Goal: Information Seeking & Learning: Learn about a topic

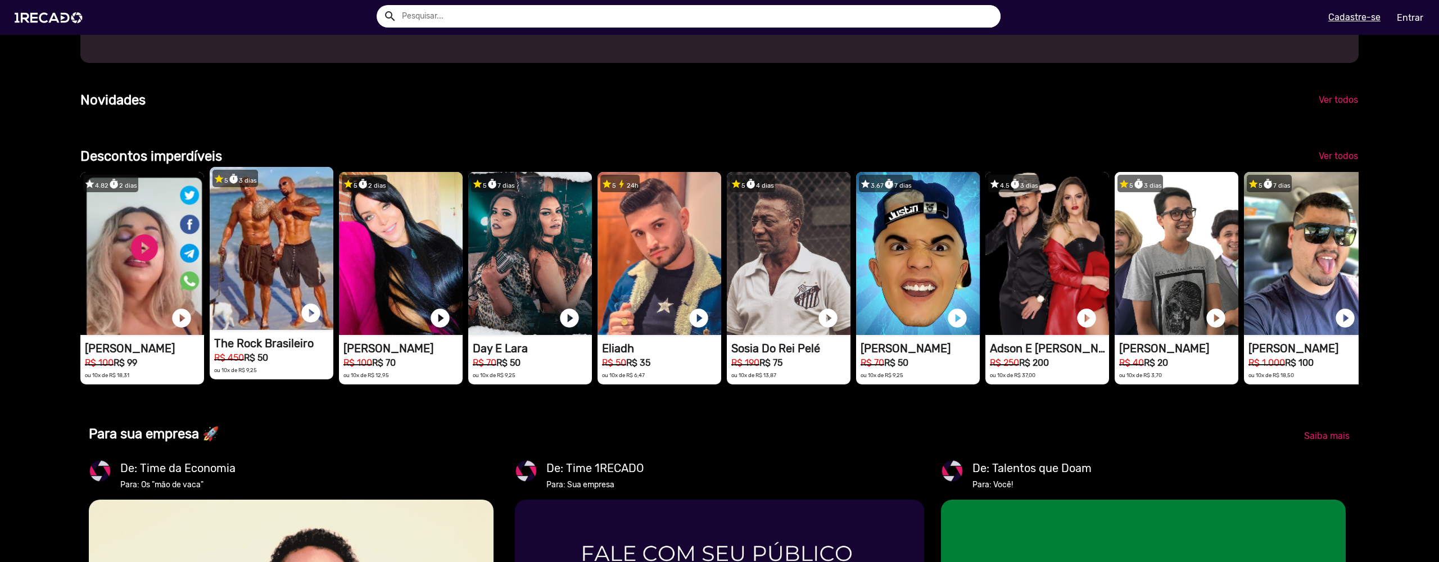
scroll to position [0, 2860]
click at [244, 330] on video "1RECADO vídeos dedicados para fãs e empresas" at bounding box center [272, 248] width 124 height 163
click at [244, 350] on h1 "The Rock Brasileiro" at bounding box center [273, 343] width 119 height 13
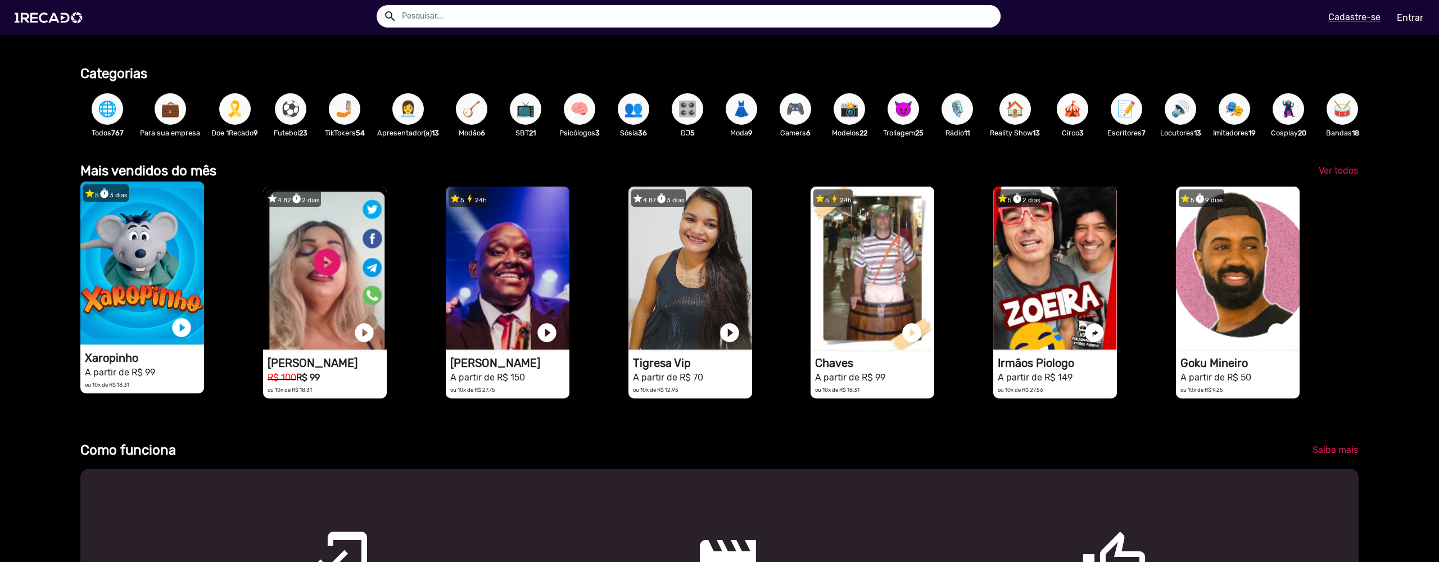
scroll to position [0, 2860]
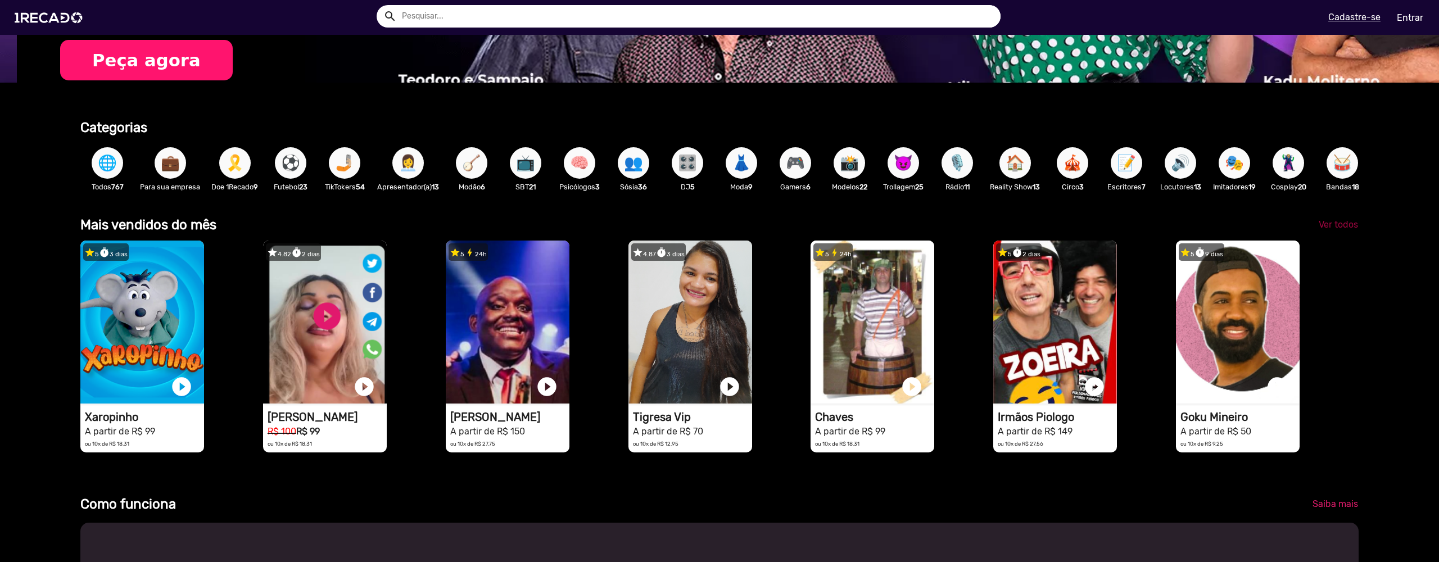
click at [1322, 230] on span "Ver todos" at bounding box center [1337, 224] width 39 height 11
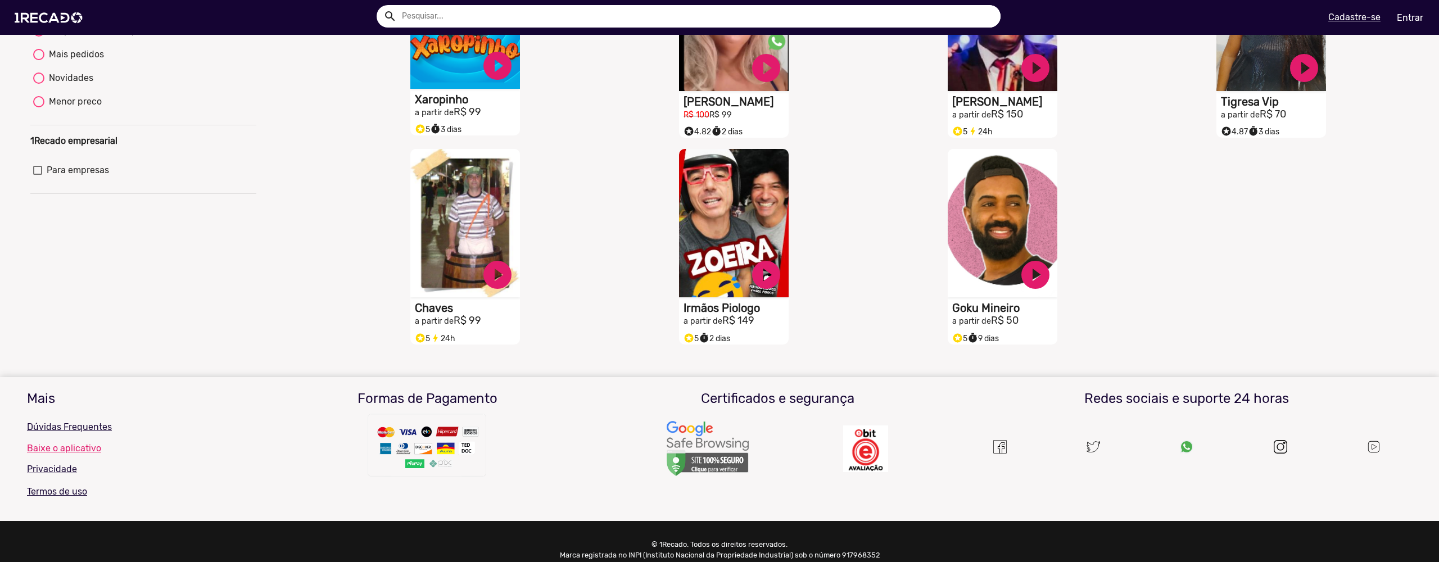
scroll to position [55, 0]
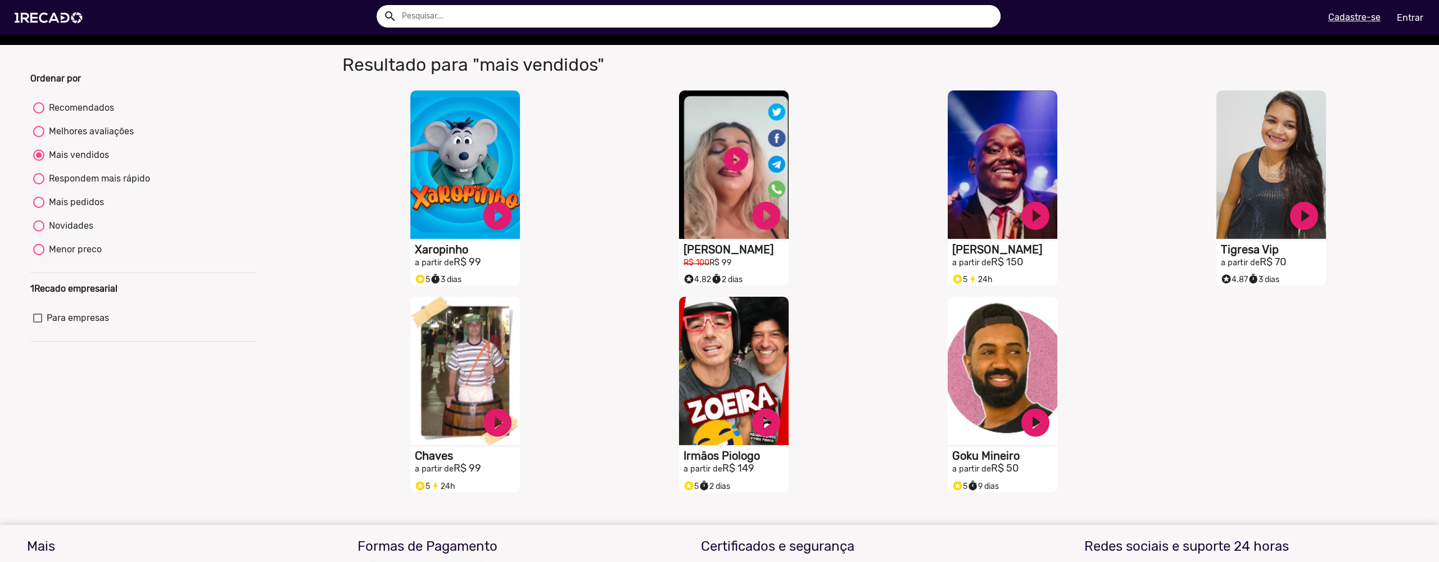
click at [105, 184] on div "Respondem mais rápido" at bounding box center [97, 178] width 106 height 13
click at [39, 184] on input "Respondem mais rápido" at bounding box center [38, 184] width 1 height 1
radio input "true"
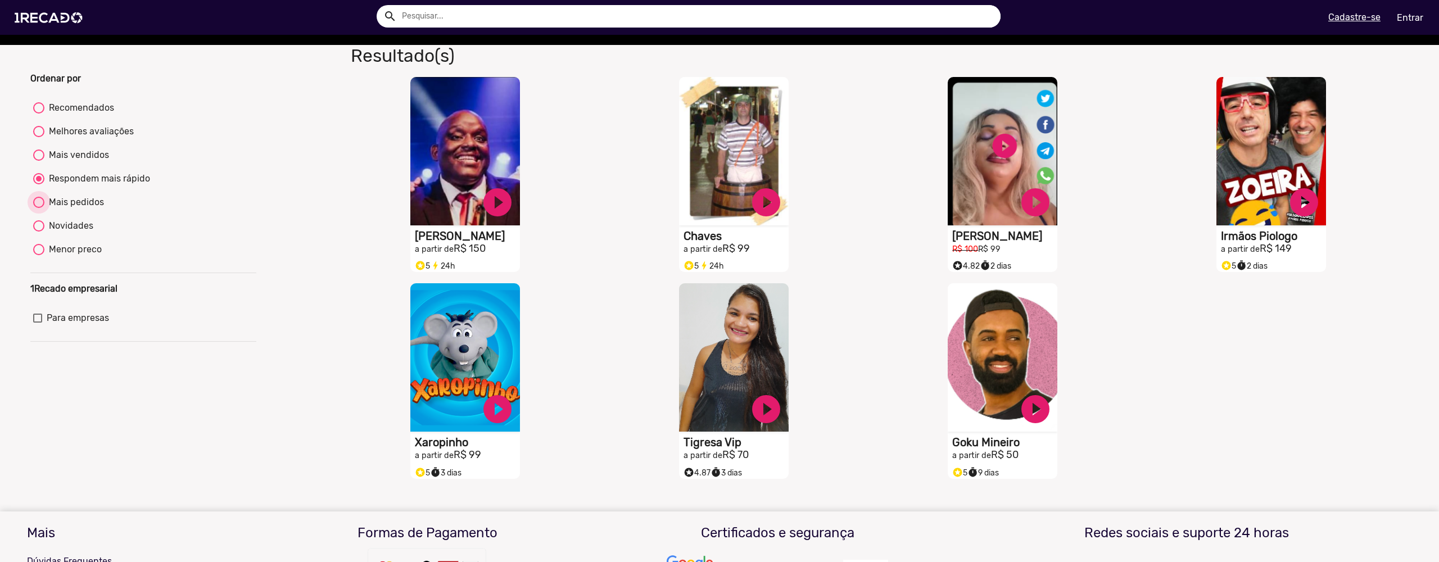
click at [88, 209] on div "Mais pedidos" at bounding box center [74, 202] width 60 height 13
click at [39, 208] on input "Mais pedidos" at bounding box center [38, 208] width 1 height 1
radio input "true"
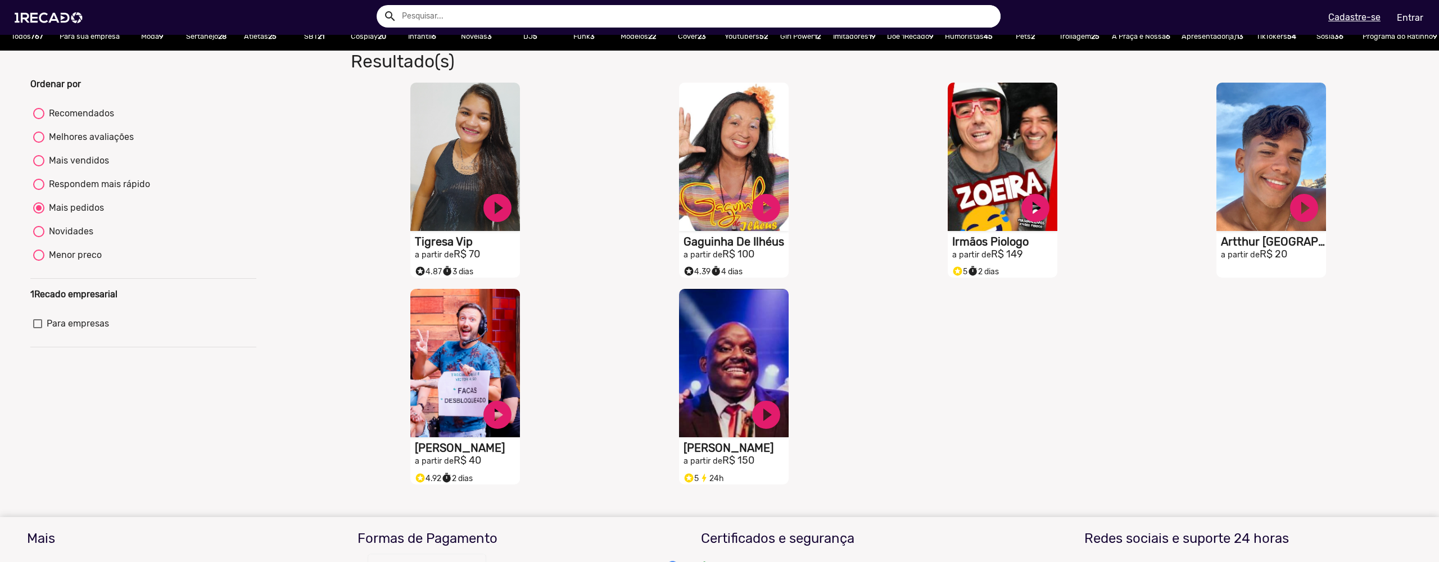
scroll to position [11, 0]
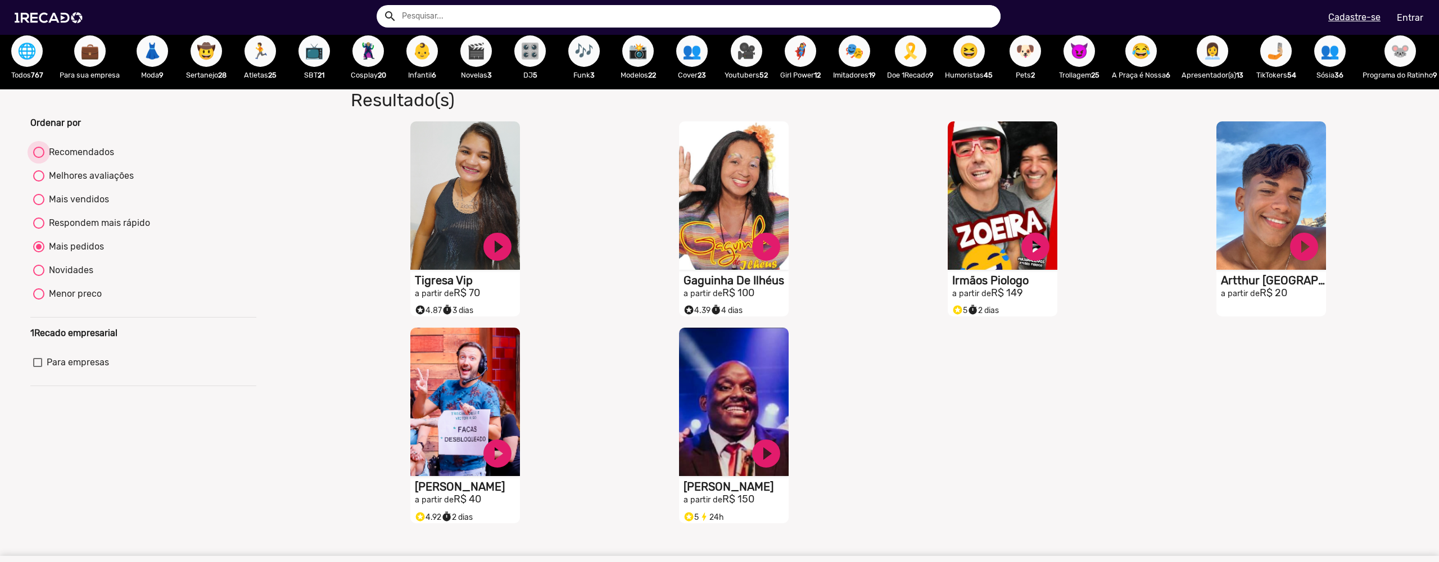
click at [80, 159] on div "Recomendados" at bounding box center [79, 152] width 70 height 13
click at [39, 158] on input "Recomendados" at bounding box center [38, 158] width 1 height 1
radio input "true"
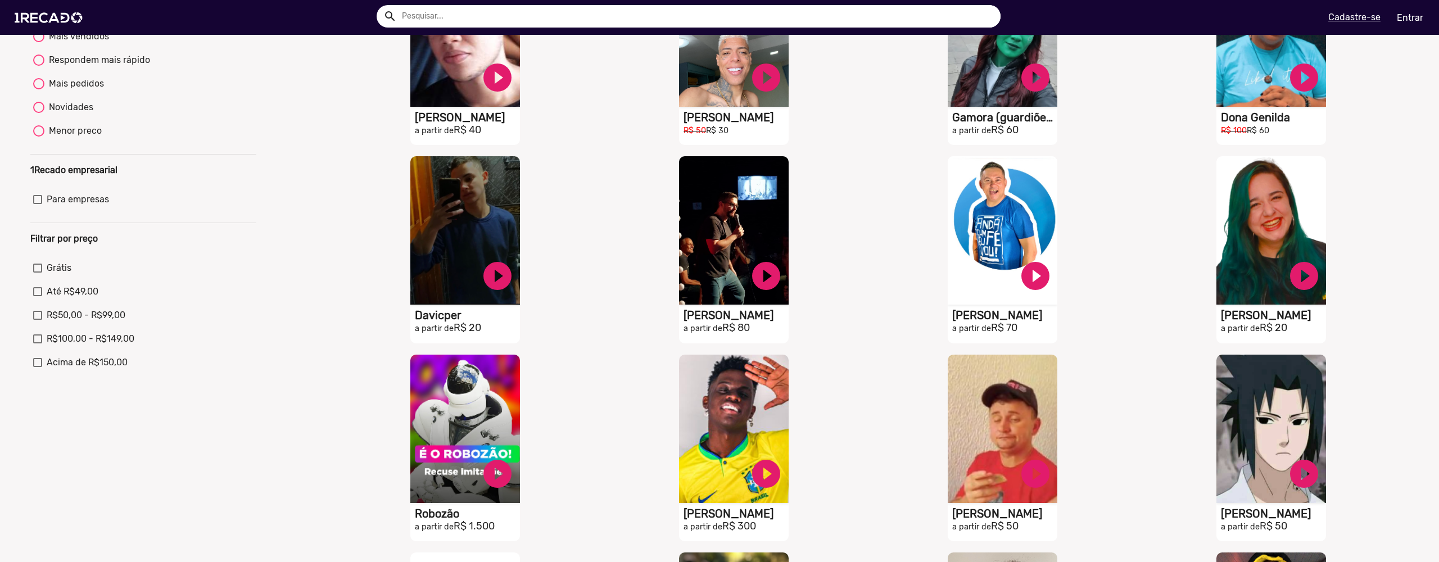
scroll to position [365, 0]
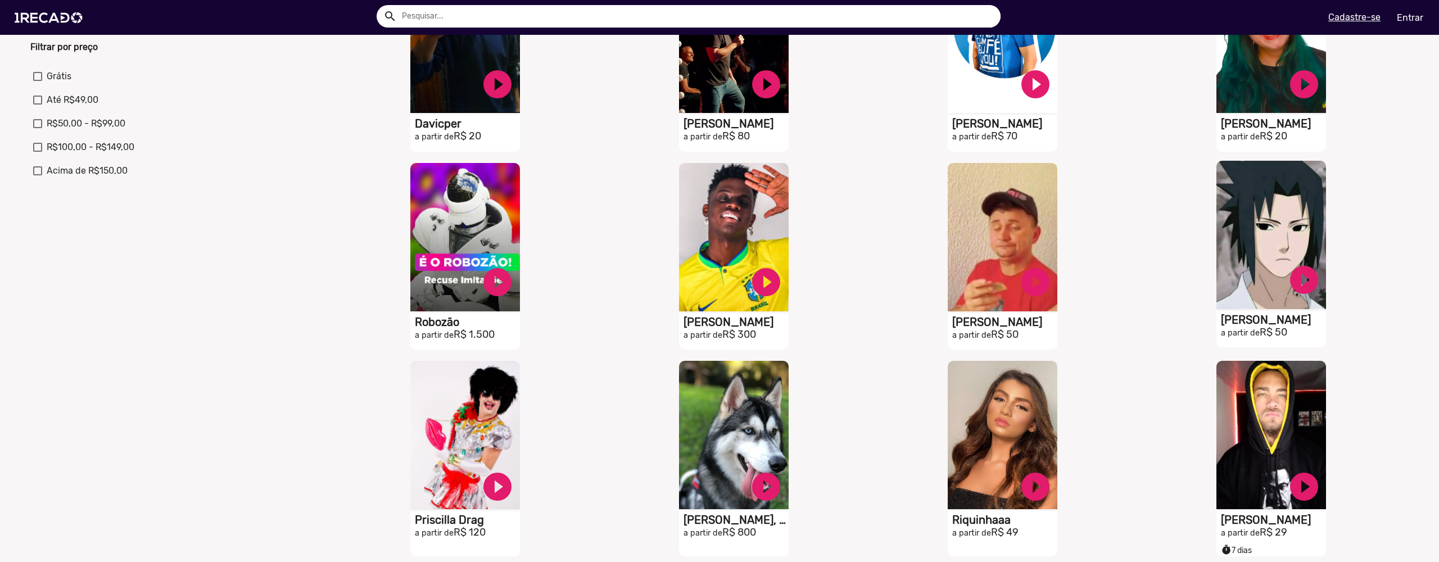
click at [1263, 301] on video "S1RECADO vídeos dedicados para fãs e empresas" at bounding box center [1271, 235] width 110 height 148
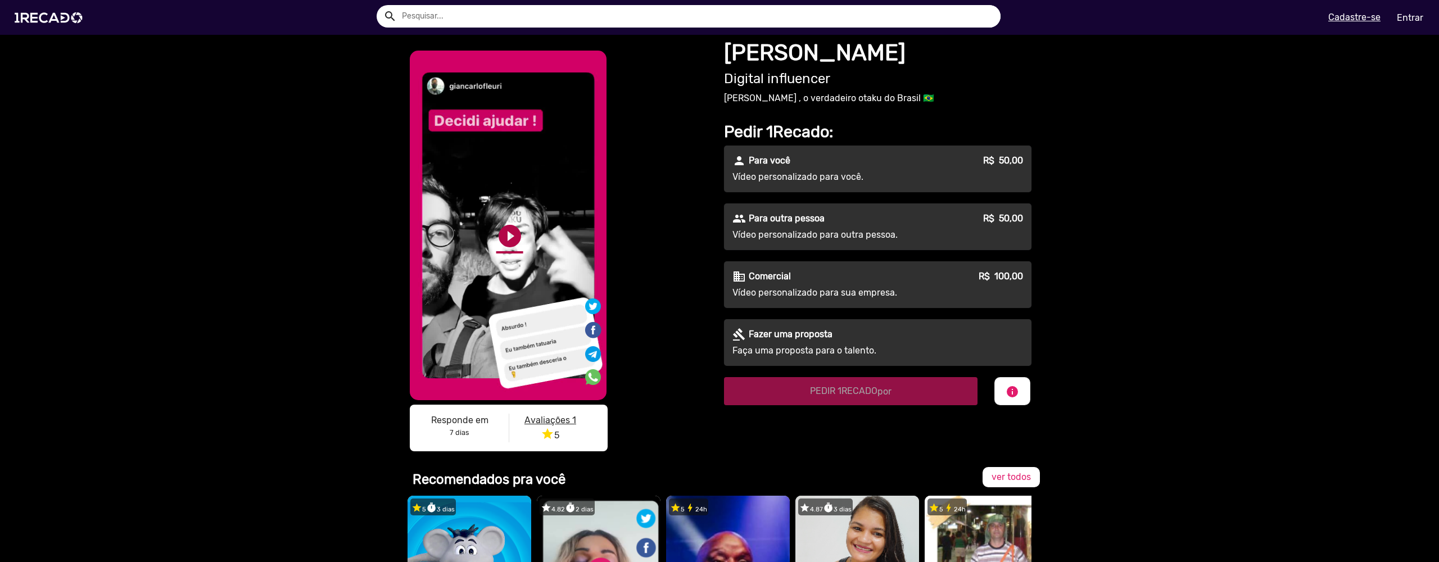
click at [502, 234] on link "play_circle_filled" at bounding box center [509, 236] width 27 height 27
click at [504, 232] on link "pause_circle" at bounding box center [509, 236] width 27 height 27
click at [505, 236] on link "play_circle_filled" at bounding box center [509, 236] width 27 height 27
click at [505, 237] on link "pause_circle" at bounding box center [509, 236] width 27 height 27
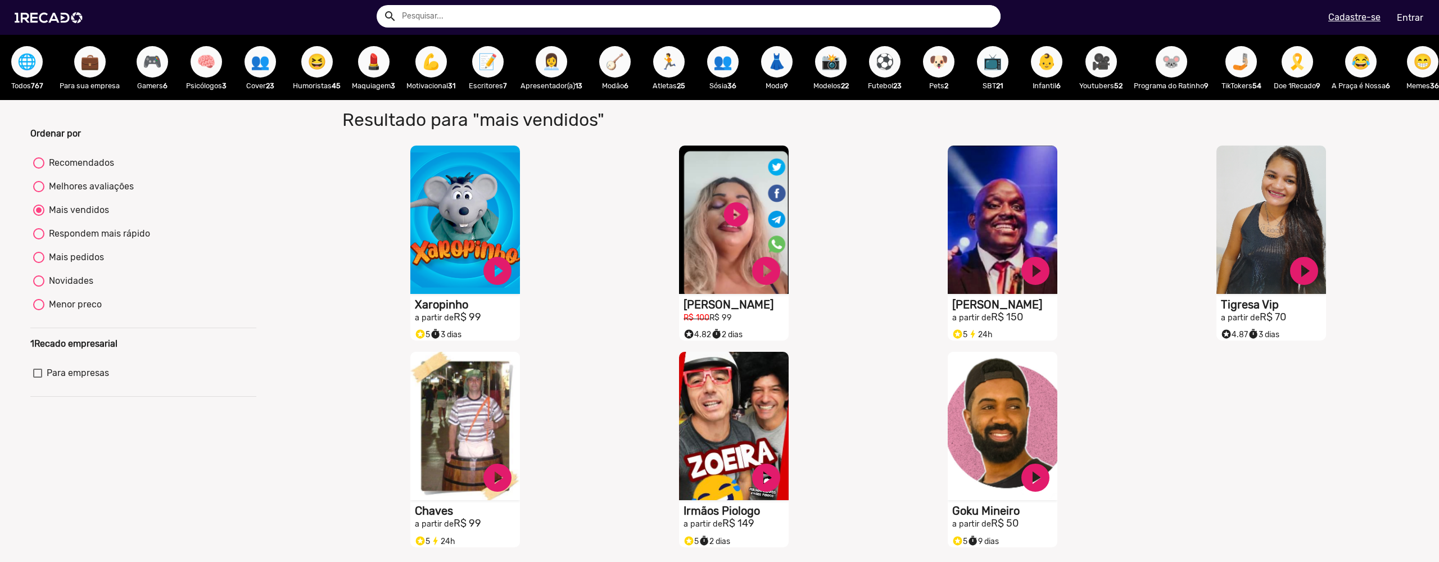
click at [89, 170] on div "Recomendados" at bounding box center [79, 162] width 70 height 13
click at [39, 169] on input "Recomendados" at bounding box center [38, 169] width 1 height 1
radio input "true"
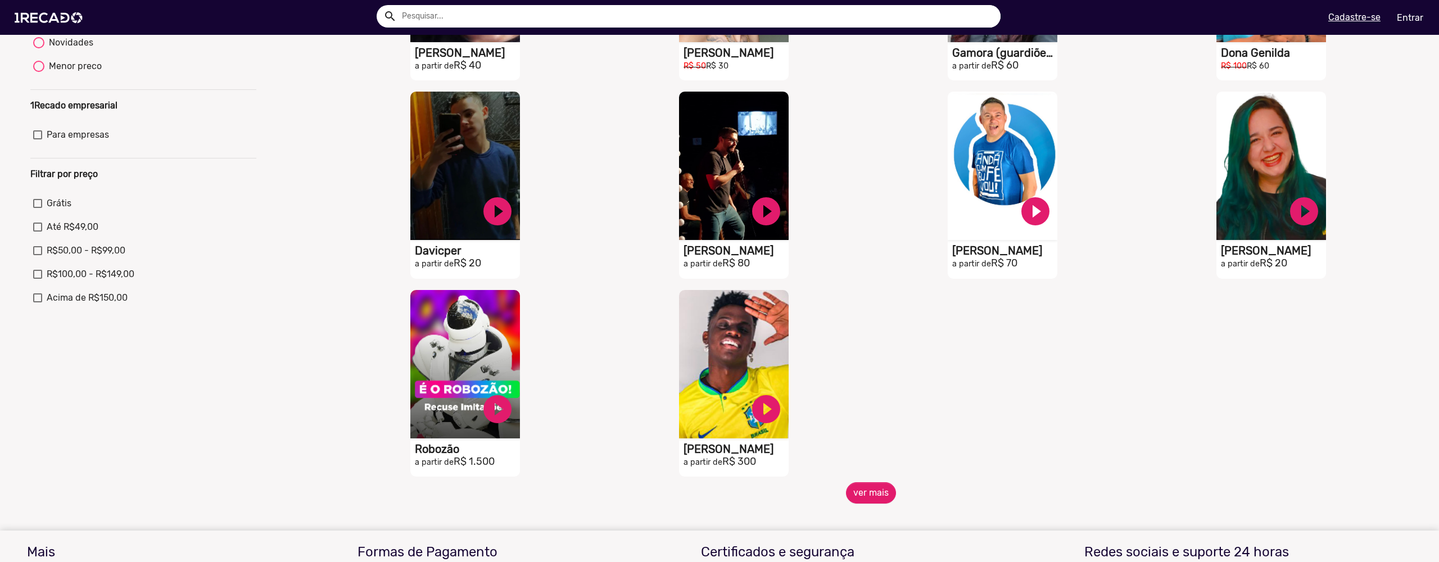
scroll to position [300, 0]
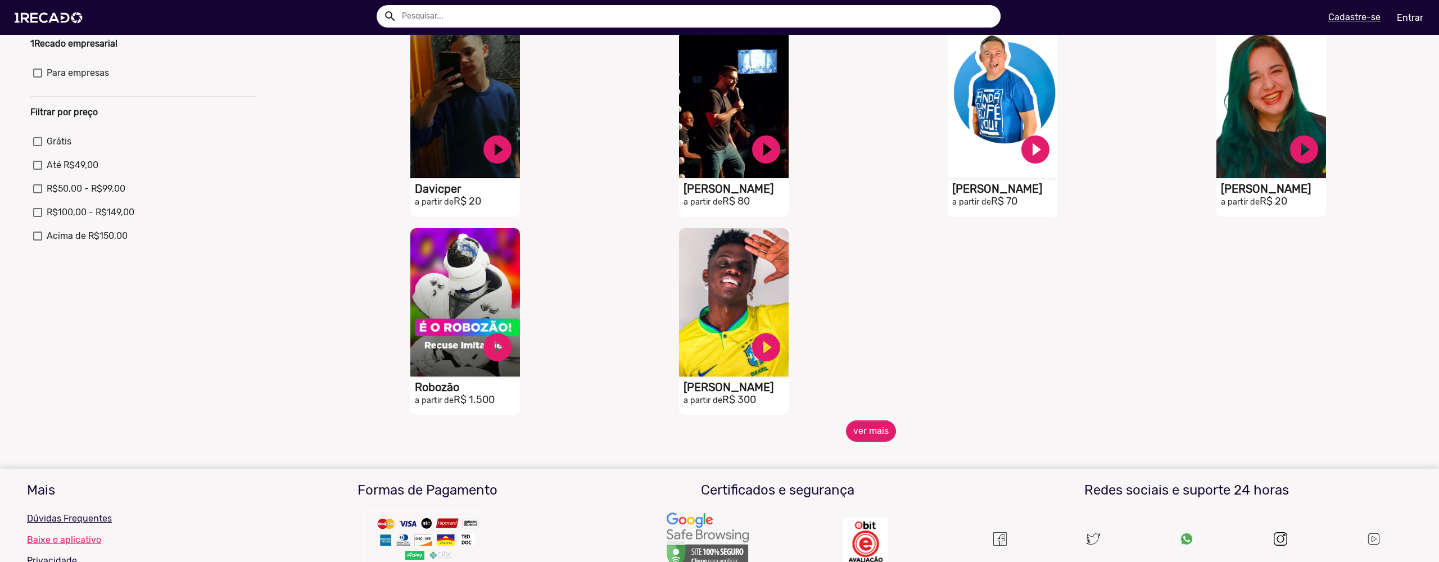
click at [879, 442] on button "ver mais" at bounding box center [871, 430] width 50 height 21
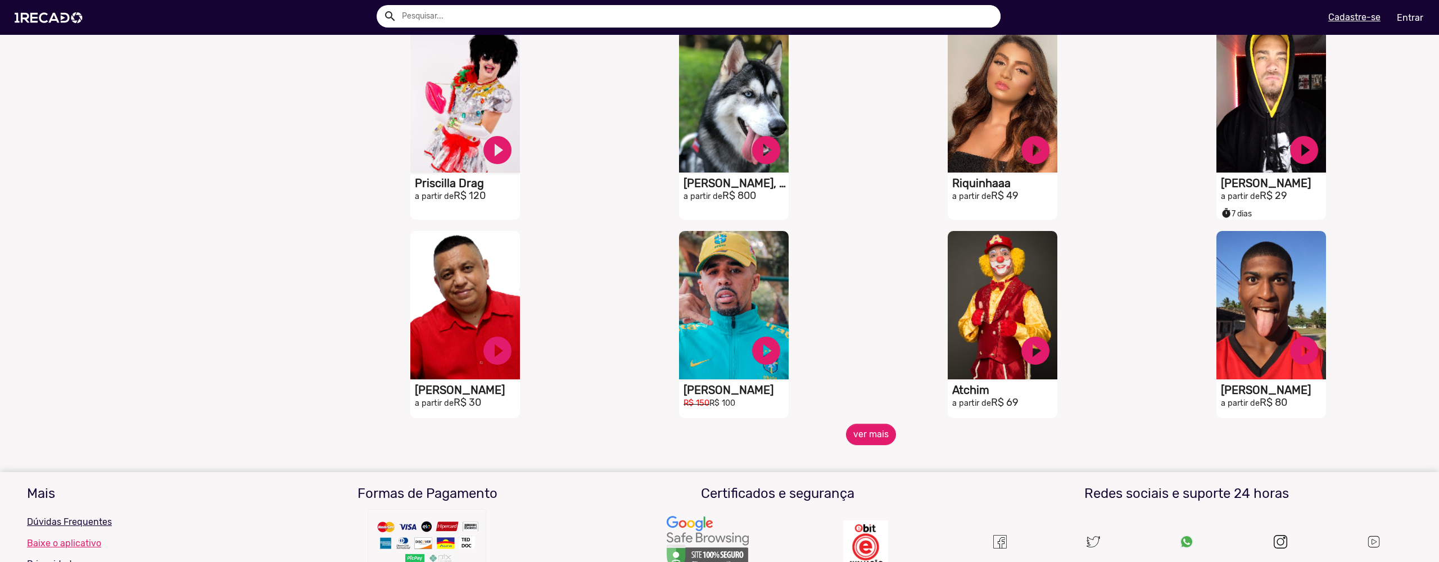
scroll to position [729, 0]
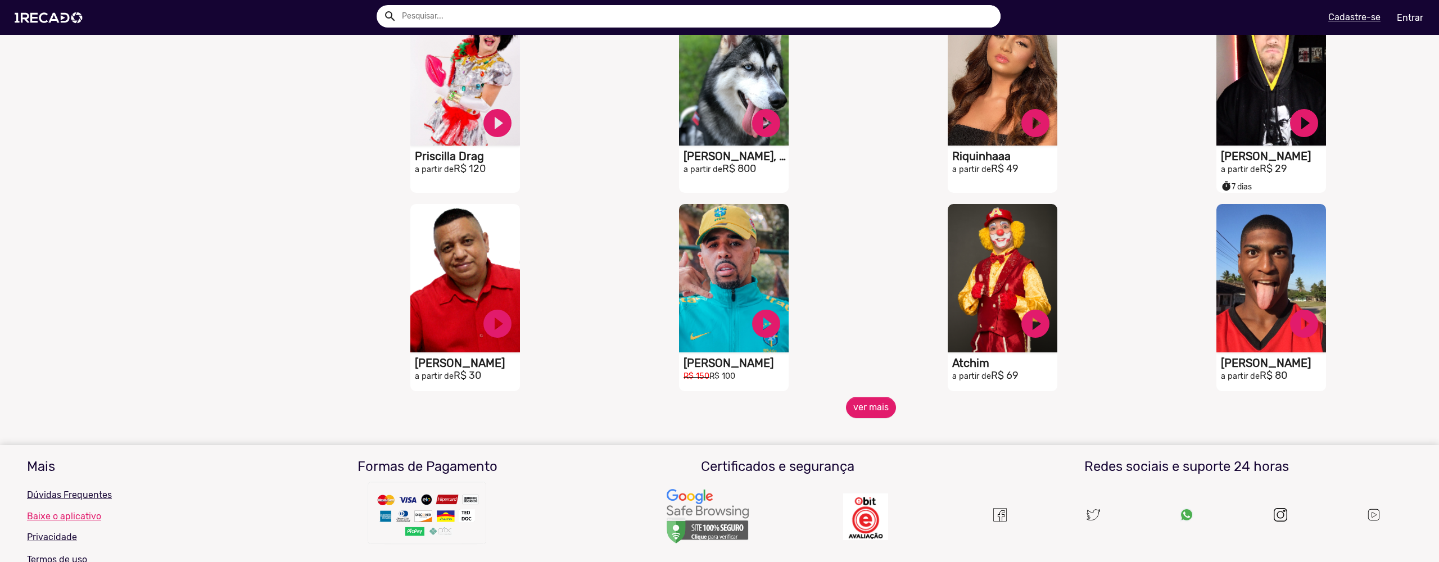
click at [873, 426] on mat-sidenav-content "🌐 Todos 767 💼 Para sua empresa 🎮 Gamers 6 🧠 Psicólogos 3 👥 Cover 23 😆 Humorista…" at bounding box center [719, 281] width 1439 height 562
click at [870, 415] on button "ver mais" at bounding box center [871, 407] width 50 height 21
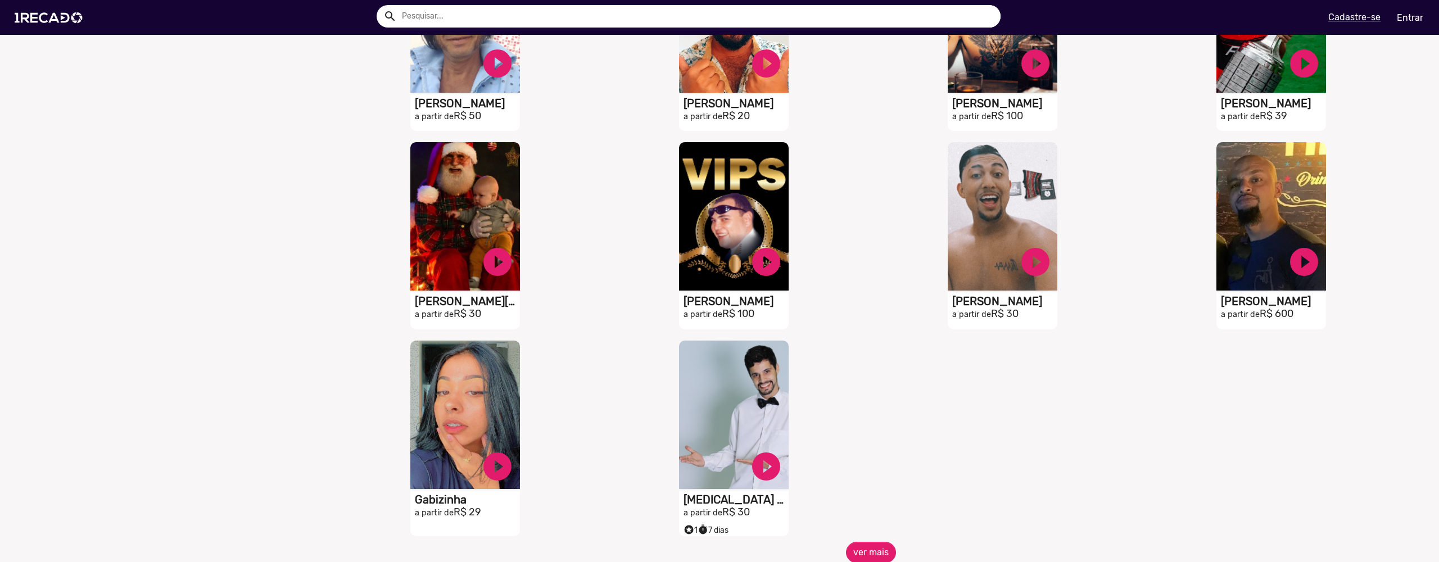
scroll to position [1270, 0]
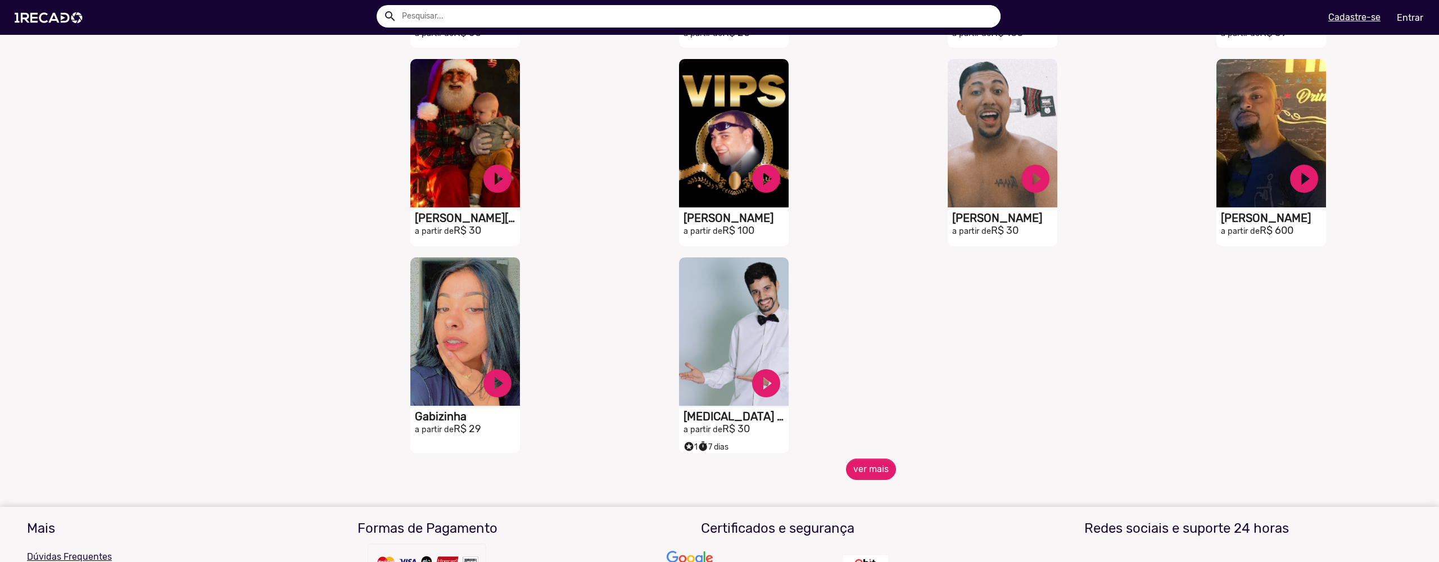
click at [860, 464] on button "ver mais" at bounding box center [871, 469] width 50 height 21
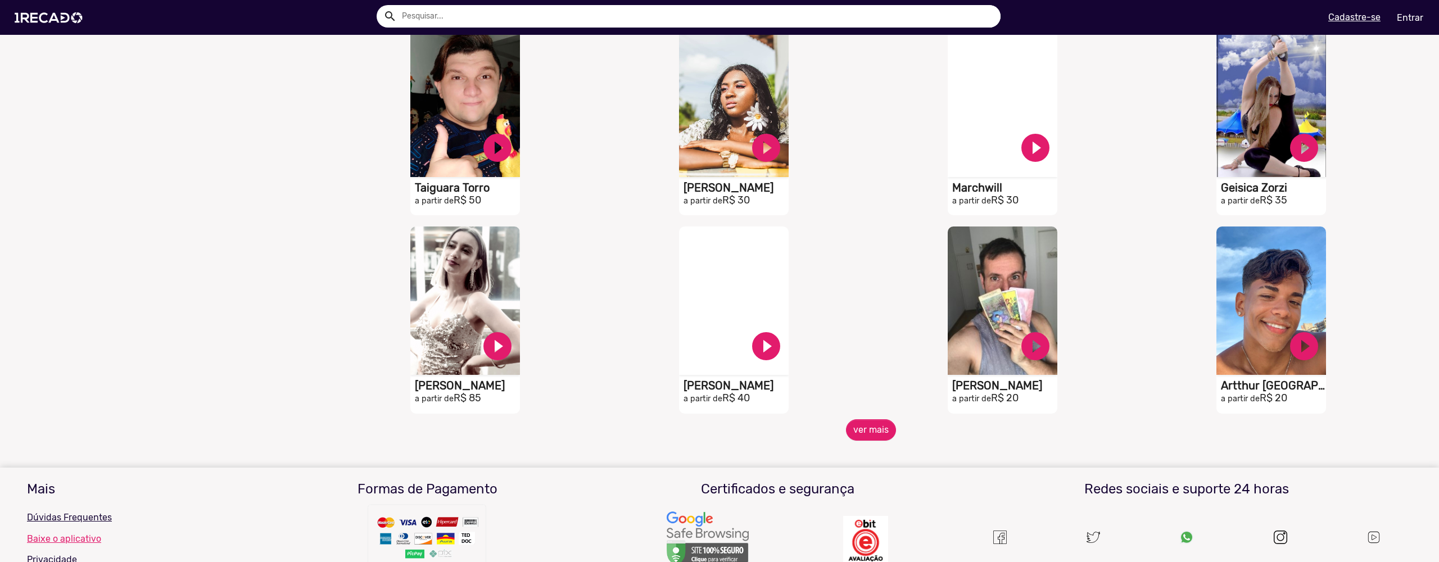
scroll to position [1698, 0]
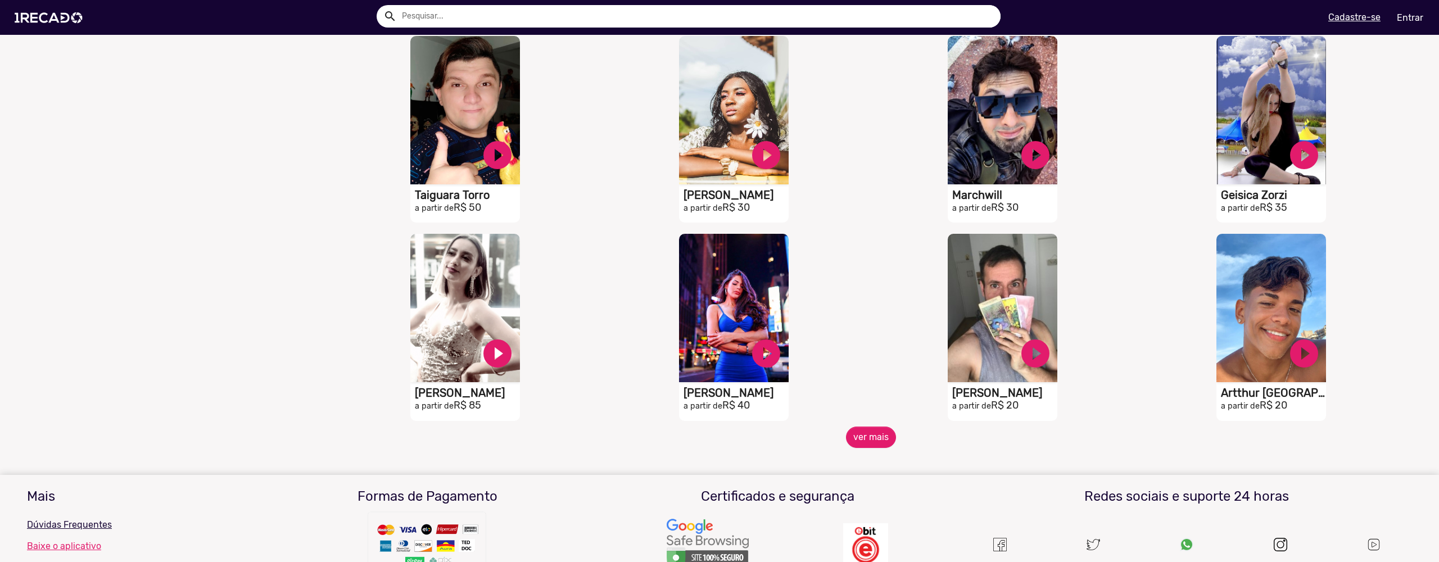
click at [874, 447] on button "ver mais" at bounding box center [871, 437] width 50 height 21
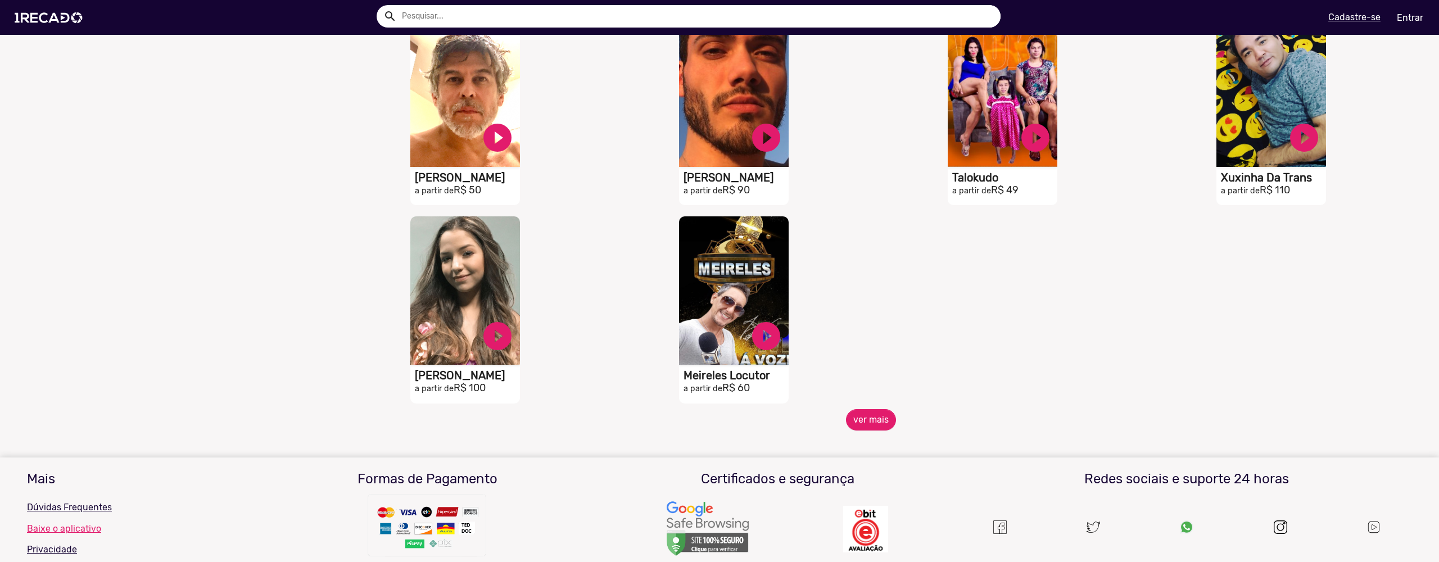
scroll to position [2352, 0]
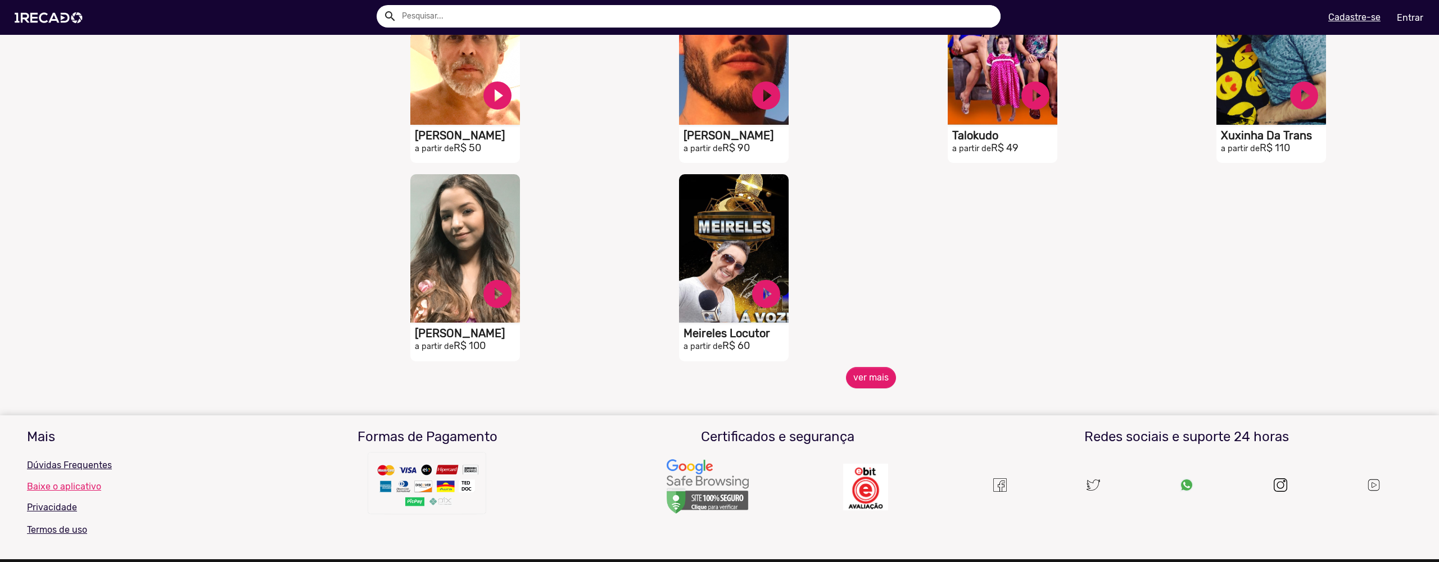
click at [871, 393] on mat-sidenav-content "🌐 Todos 767 💼 Para sua empresa 🎮 Gamers 6 🧠 Psicólogos 3 👥 Cover 23 😆 Humorista…" at bounding box center [719, 281] width 1439 height 562
click at [871, 388] on button "ver mais" at bounding box center [871, 377] width 50 height 21
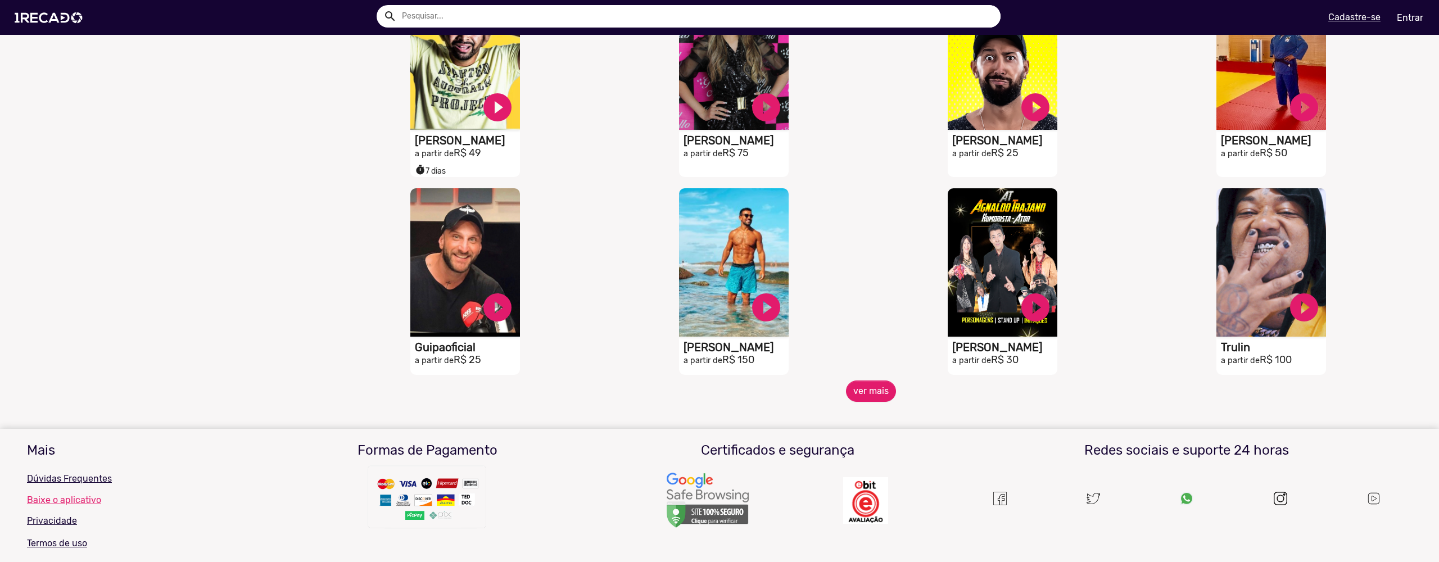
scroll to position [2755, 0]
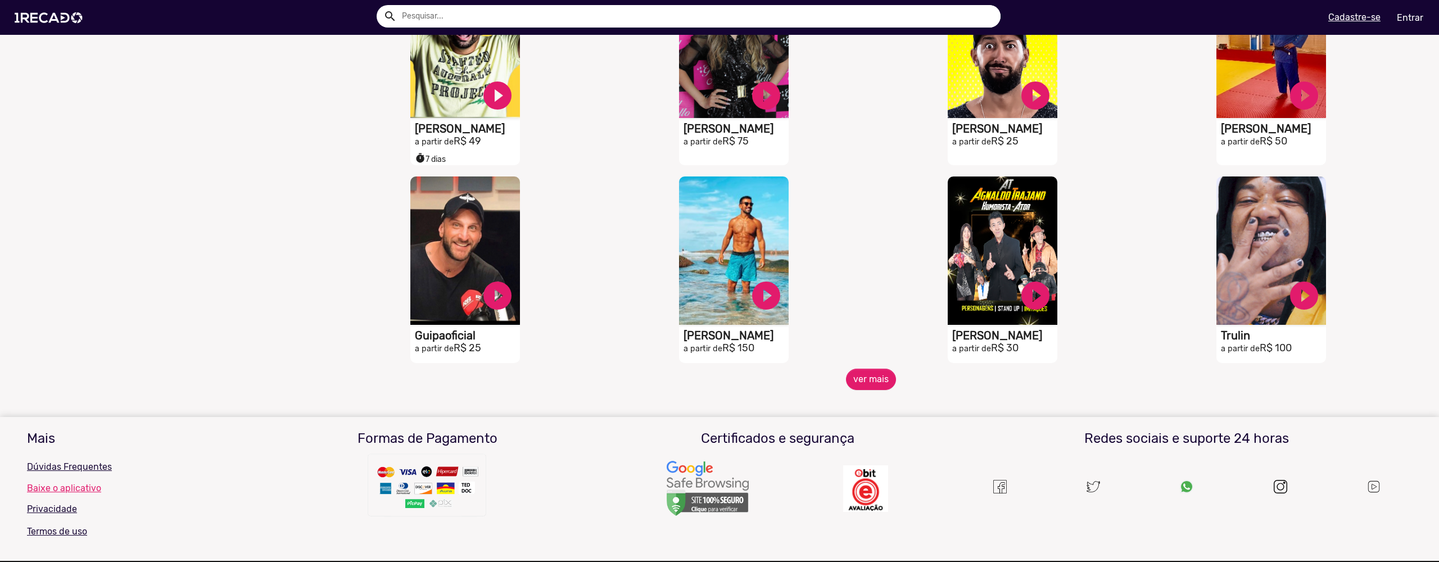
click at [878, 369] on div "S1RECADO vídeos dedicados para fãs e empresas play_circle_filled [PERSON_NAME] …" at bounding box center [1005, 270] width 269 height 198
click at [876, 376] on button "ver mais" at bounding box center [871, 379] width 50 height 21
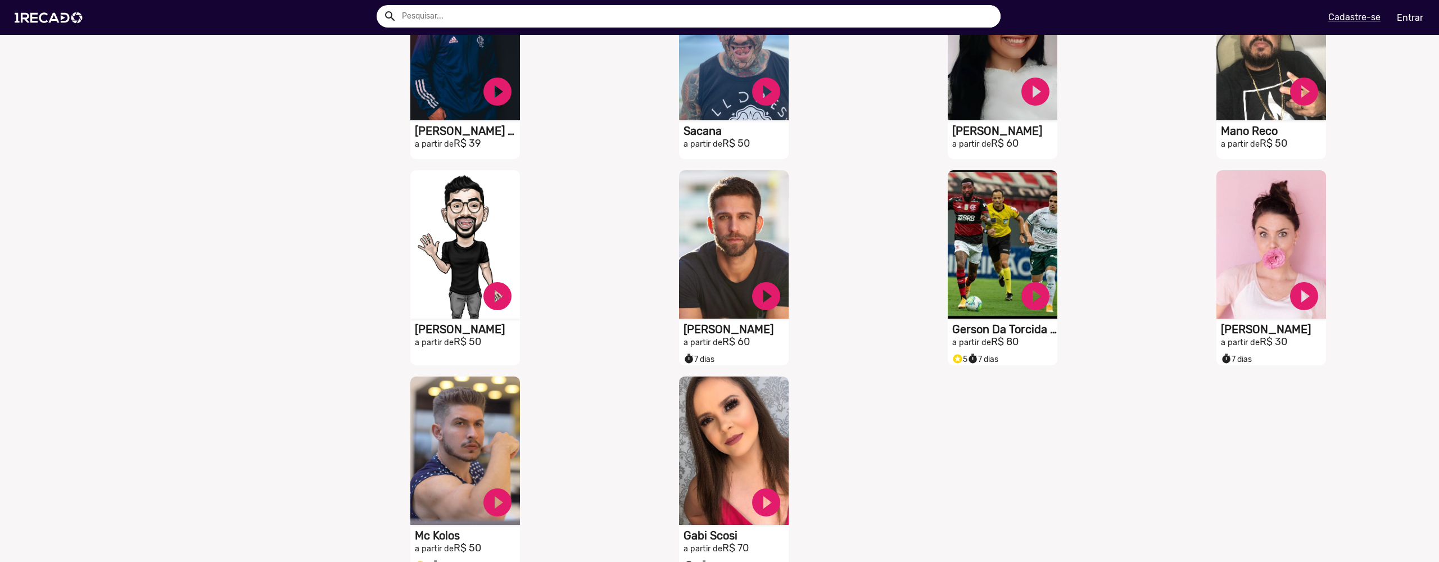
scroll to position [3291, 0]
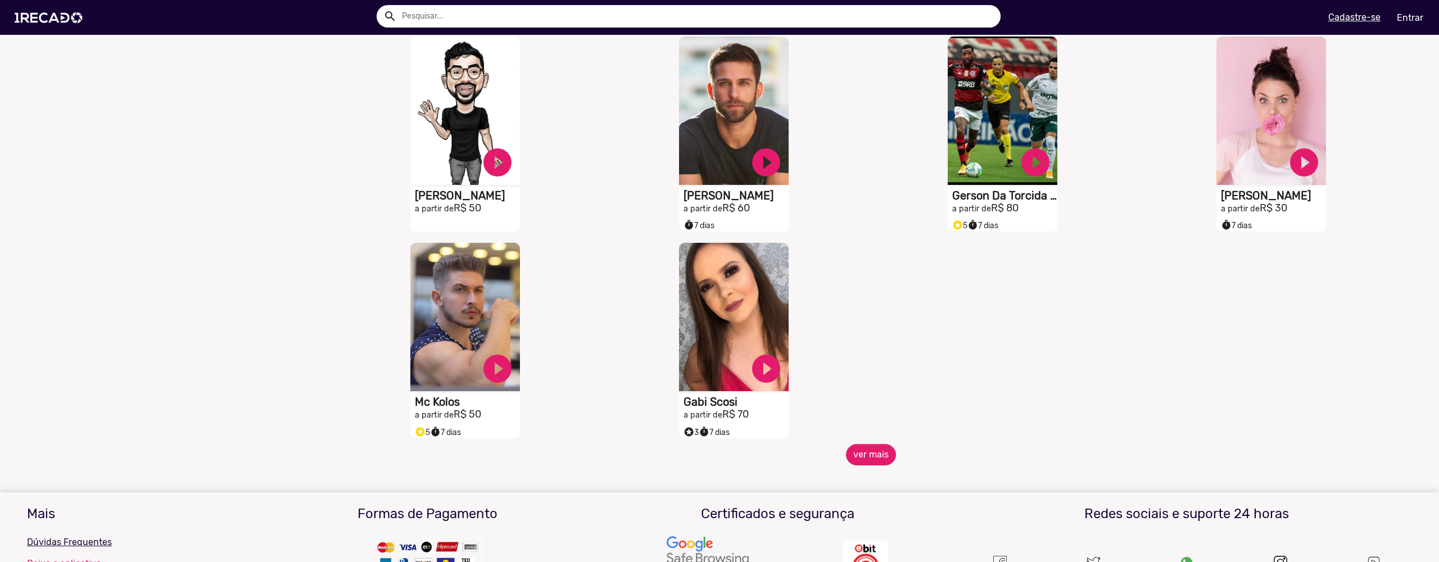
click at [868, 448] on button "ver mais" at bounding box center [871, 454] width 50 height 21
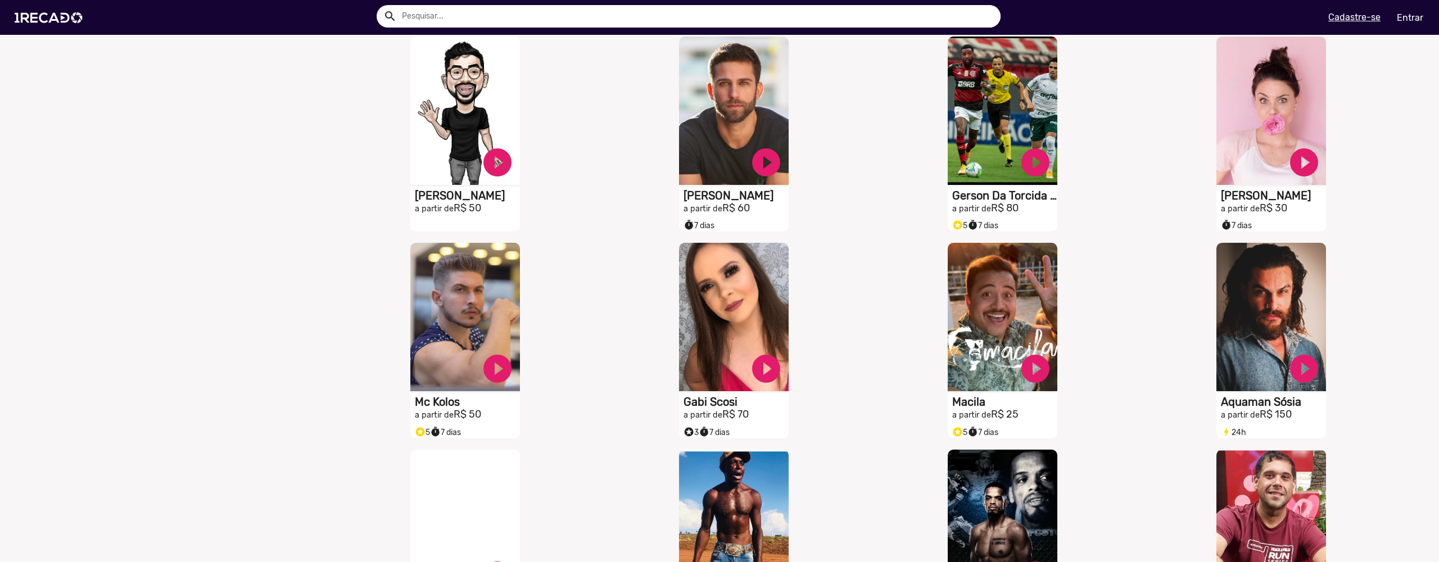
scroll to position [3778, 0]
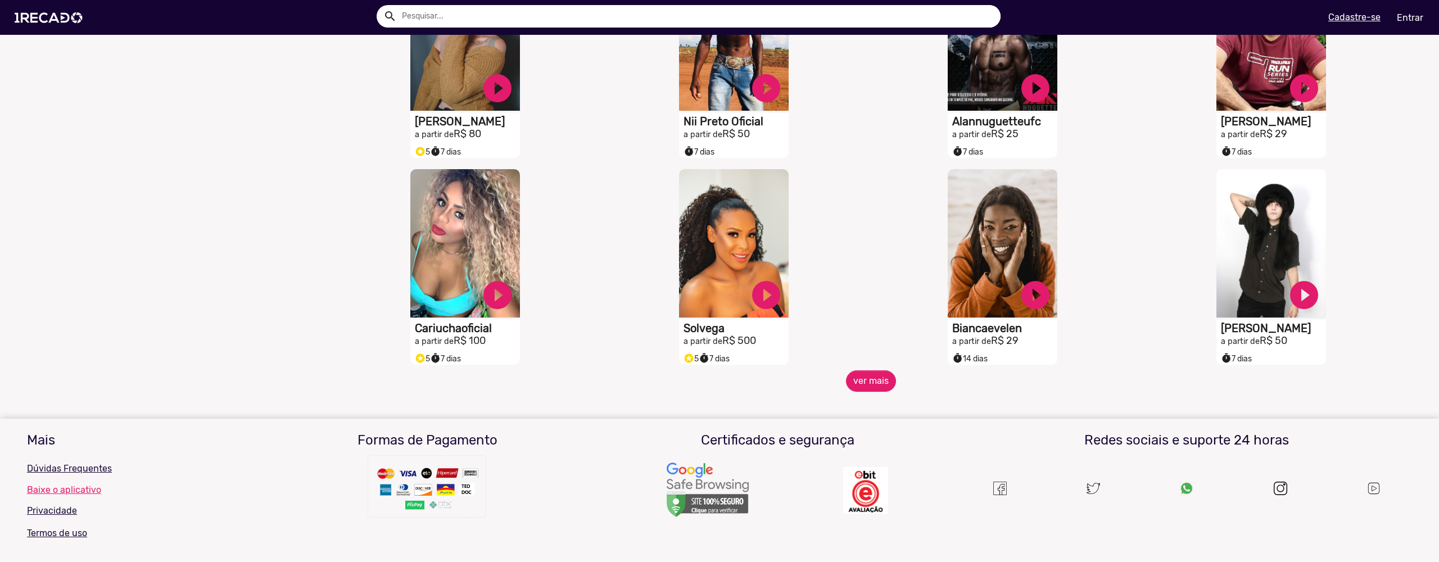
click at [870, 385] on button "ver mais" at bounding box center [871, 380] width 50 height 21
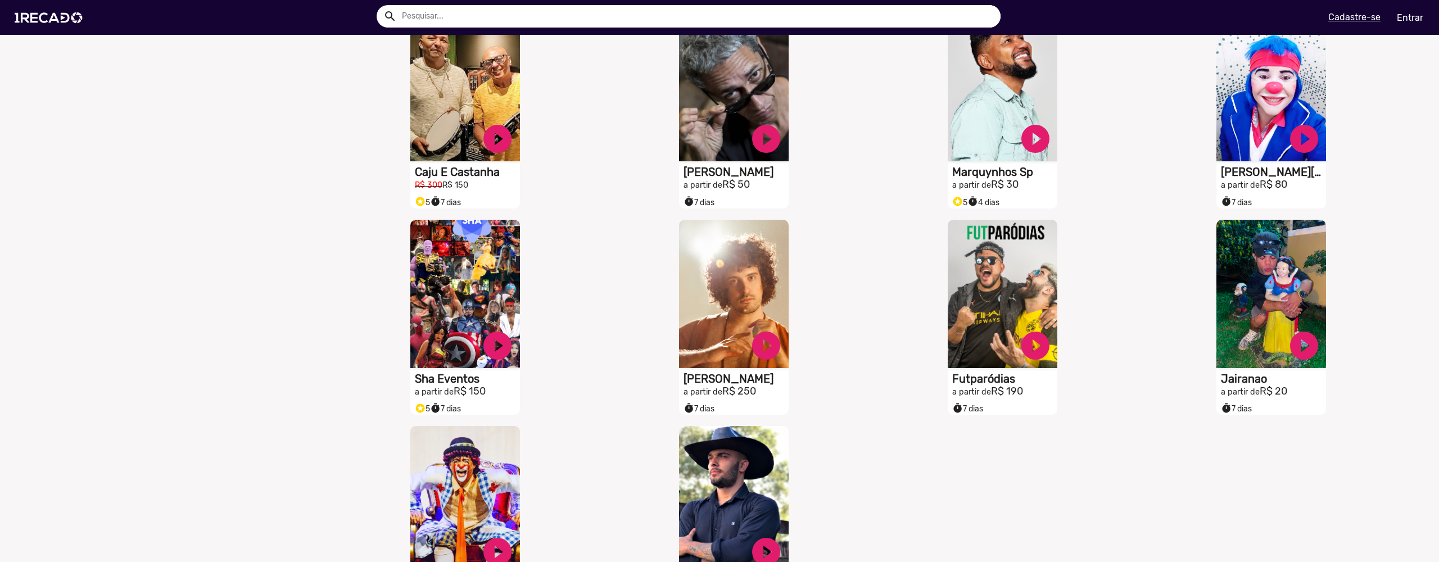
scroll to position [4331, 0]
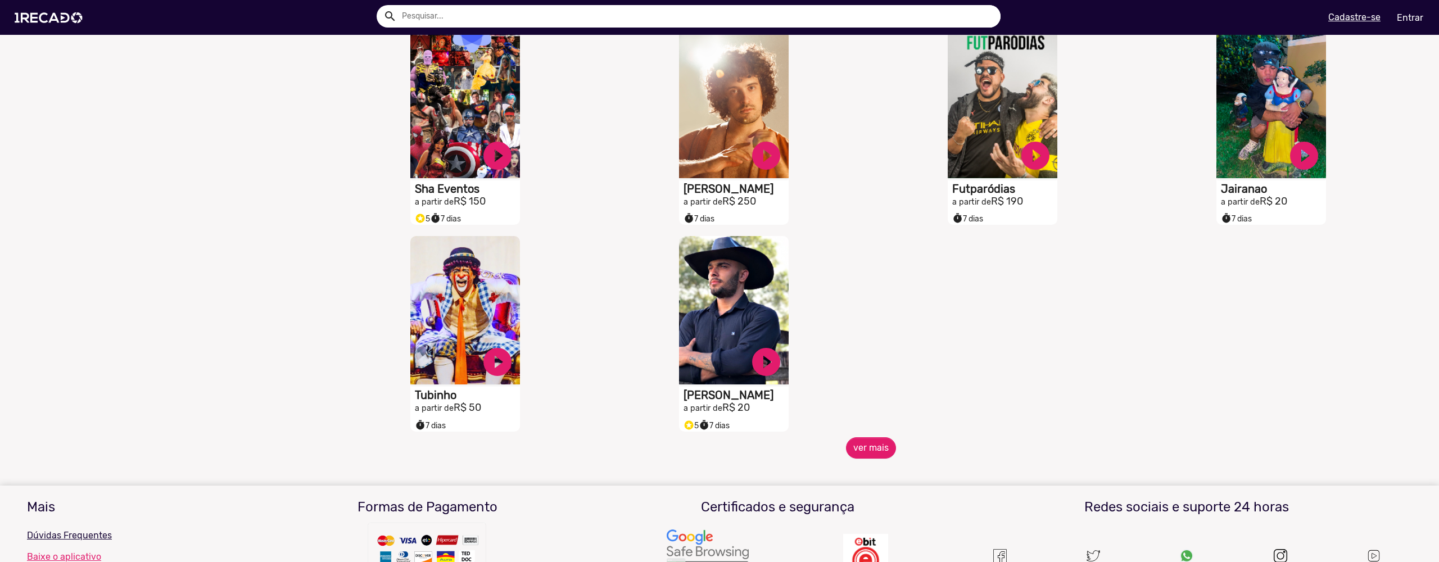
click at [878, 457] on button "ver mais" at bounding box center [871, 447] width 50 height 21
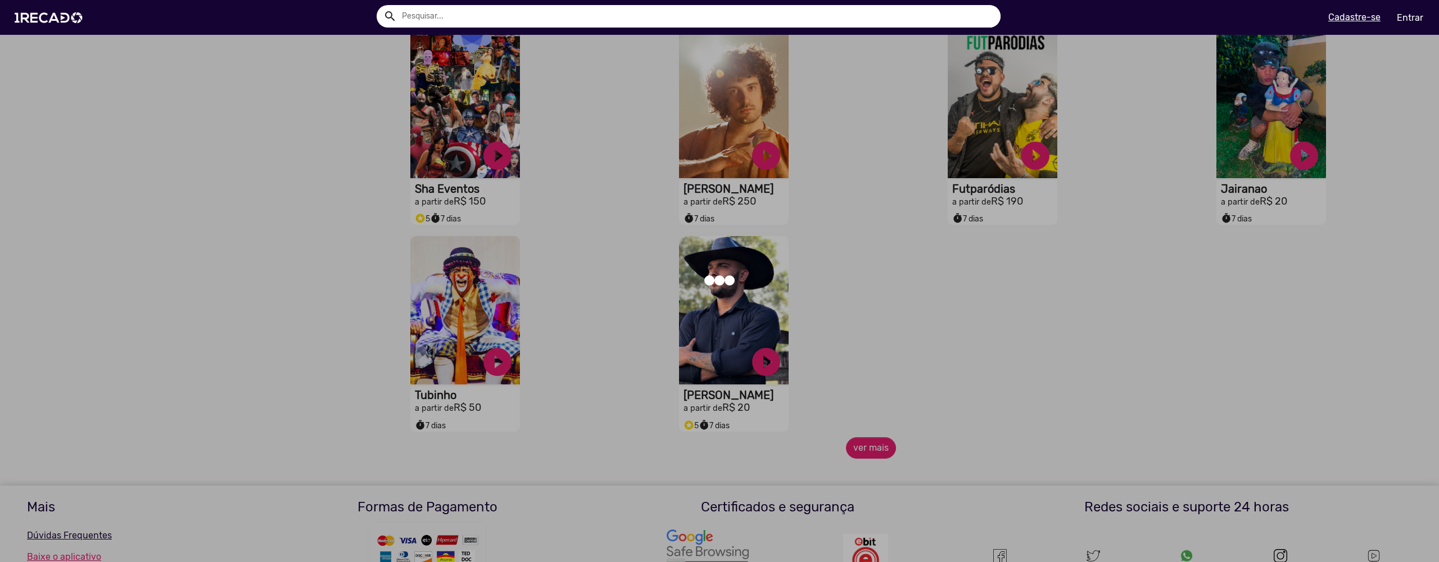
scroll to position [4332, 0]
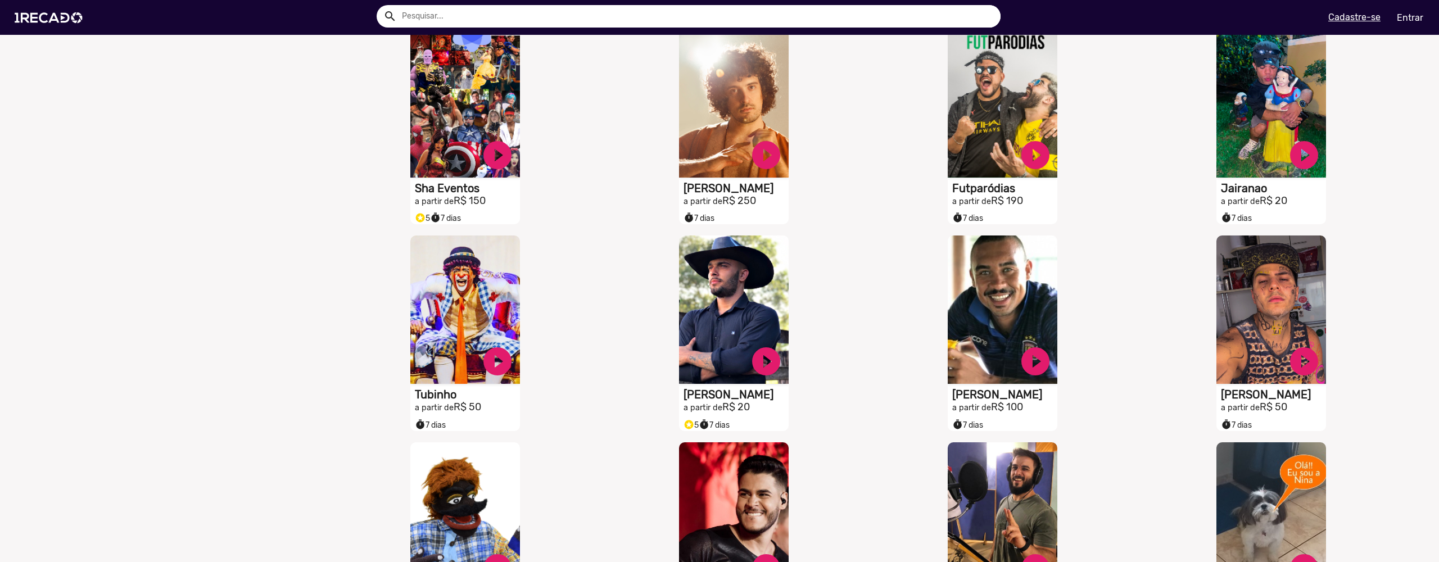
click at [874, 462] on mat-sidenav-content "🌐 Todos 767 💼 Para sua empresa 🎮 Gamers 6 🧠 Psicólogos 3 👥 Cover 23 😆 Humorista…" at bounding box center [719, 281] width 1439 height 562
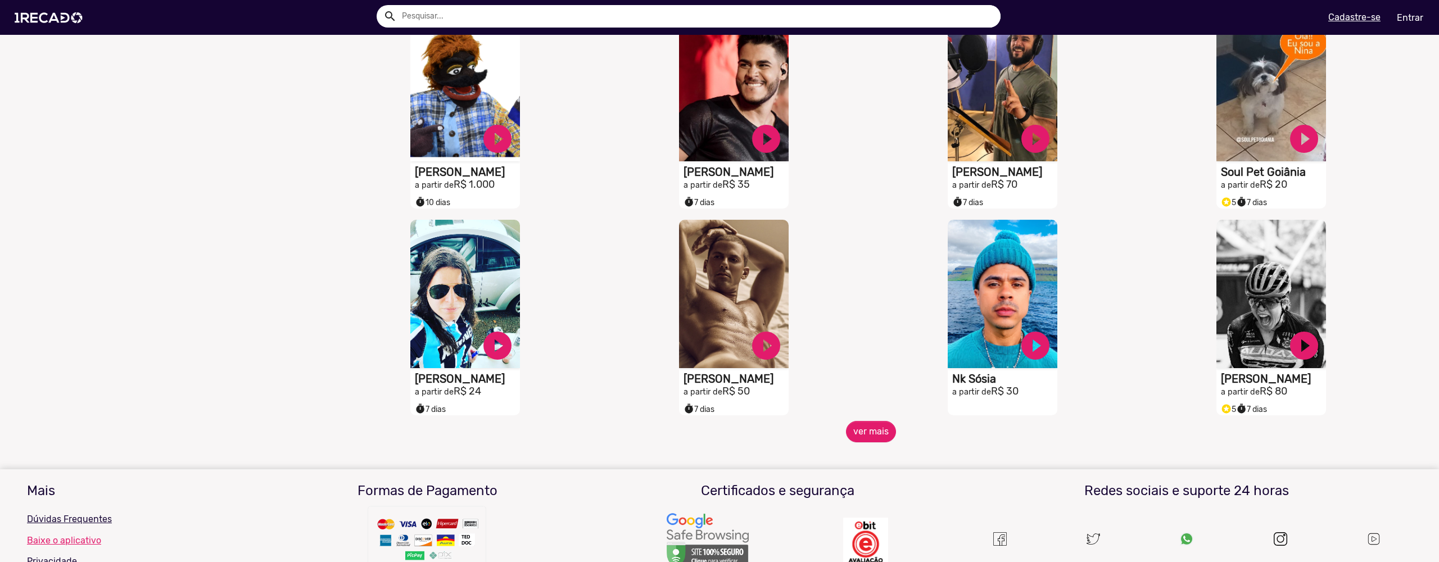
click at [873, 429] on button "ver mais" at bounding box center [871, 431] width 50 height 21
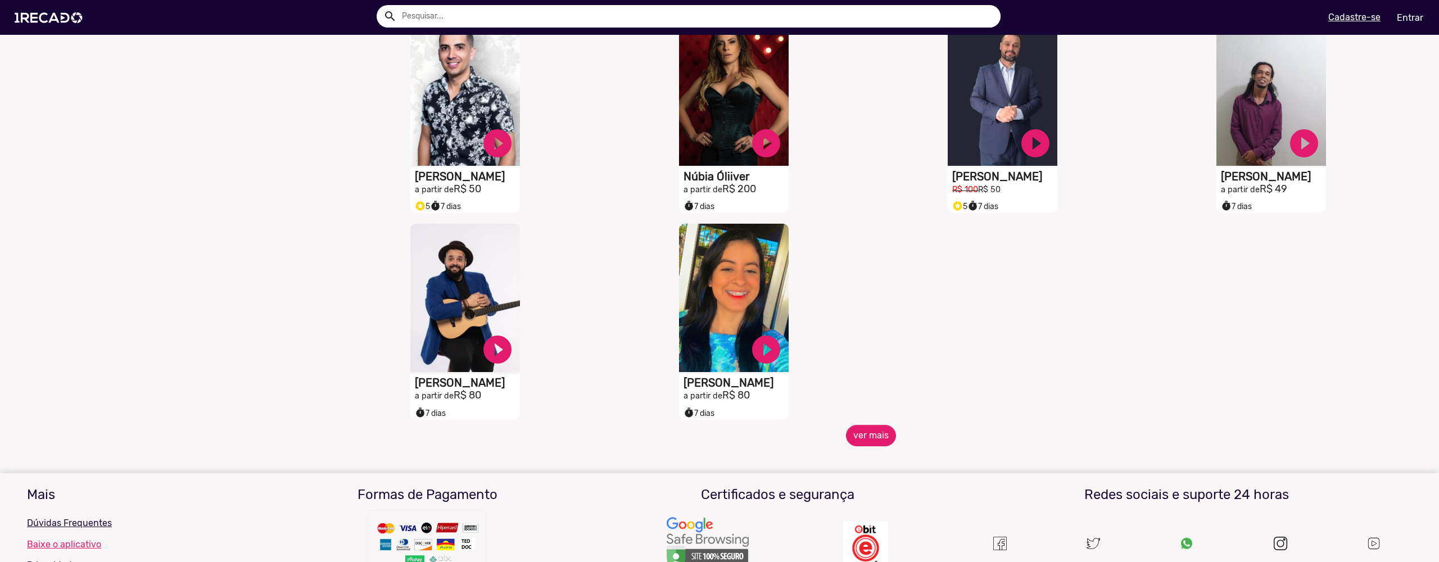
scroll to position [5388, 0]
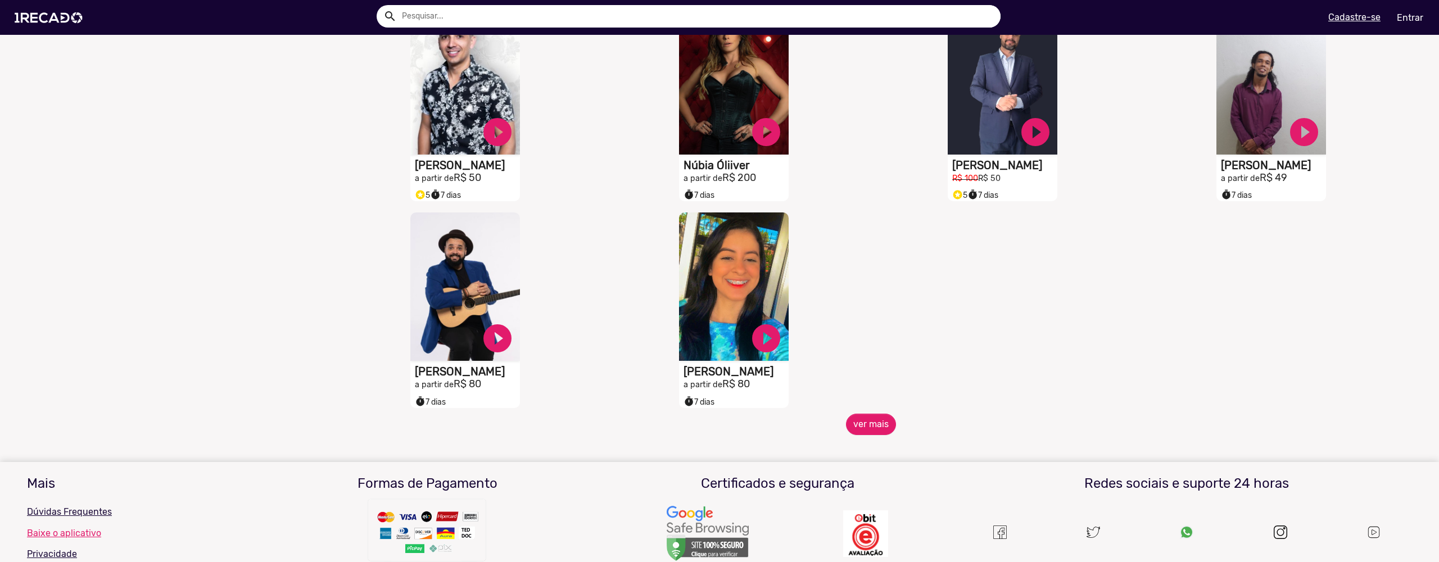
click at [869, 429] on button "ver mais" at bounding box center [871, 424] width 50 height 21
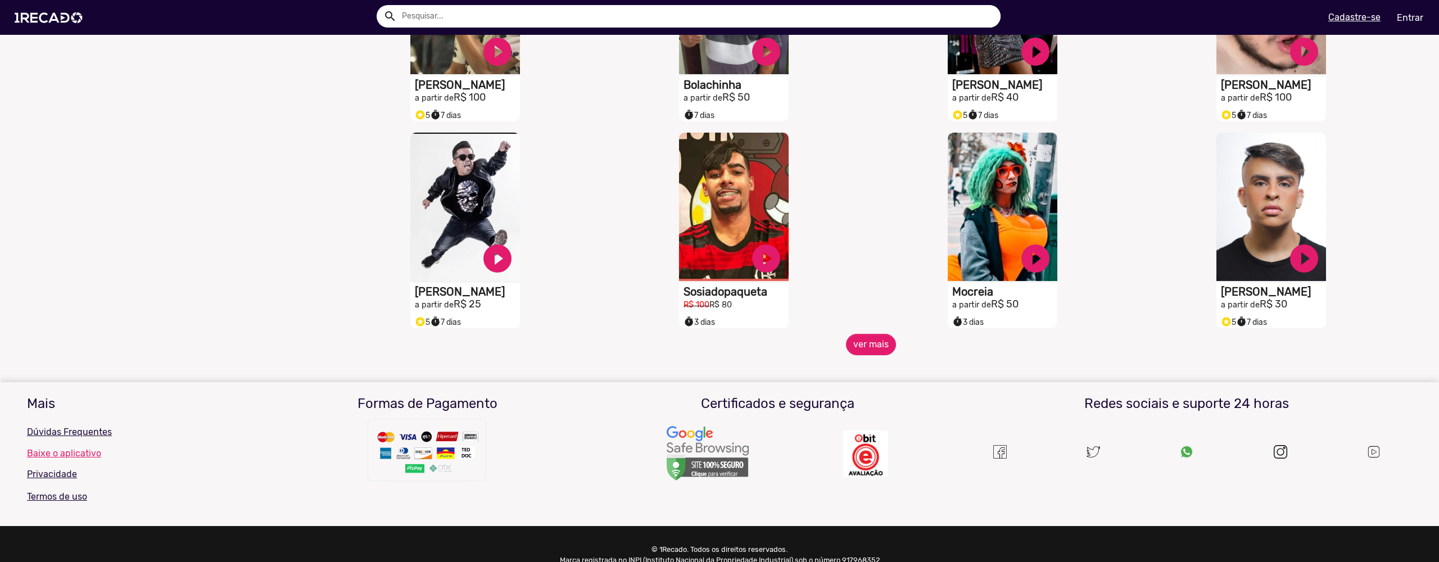
click at [869, 343] on button "ver mais" at bounding box center [871, 344] width 50 height 21
